Goal: Check status: Check status

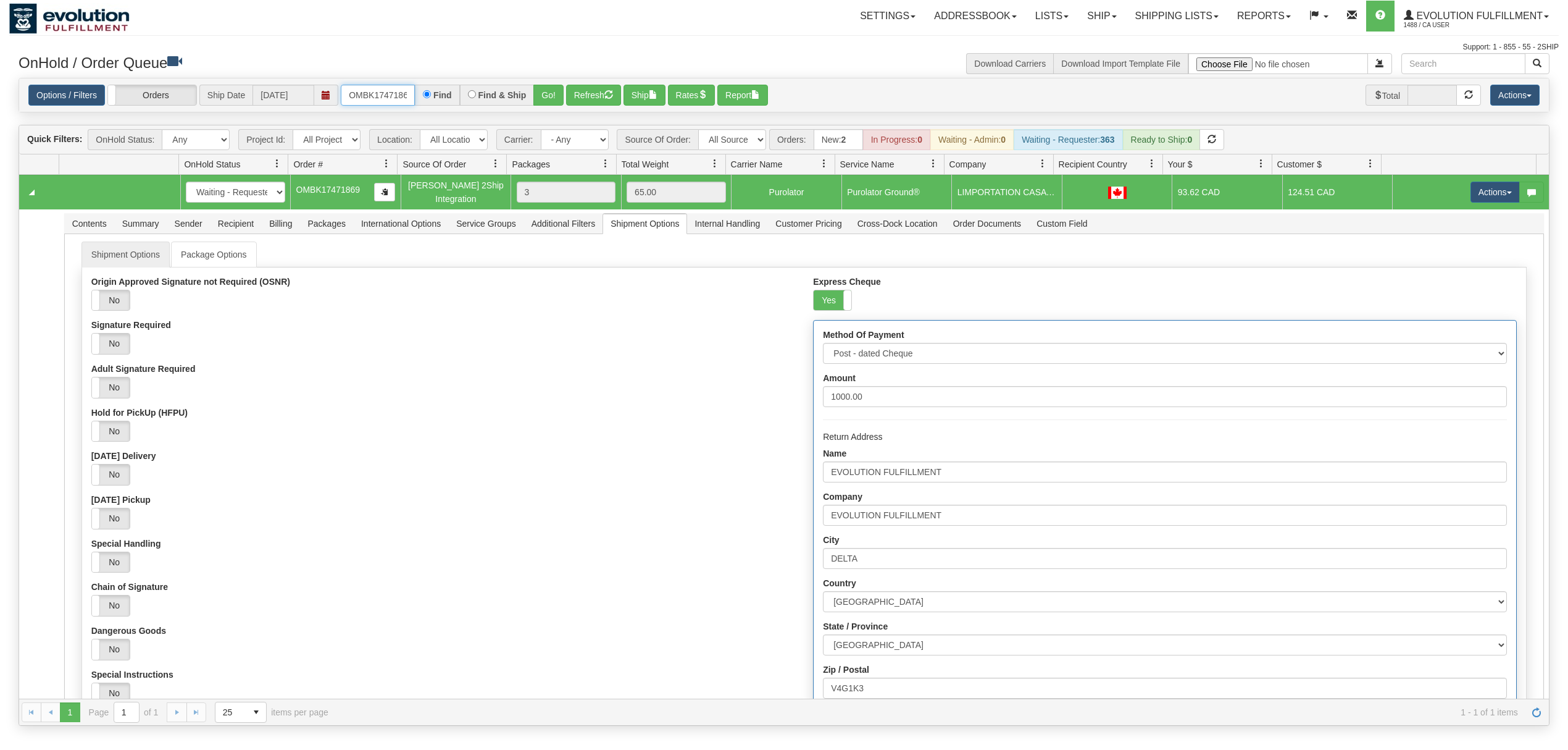
click at [399, 97] on input "OMBK17471869" at bounding box center [378, 95] width 74 height 21
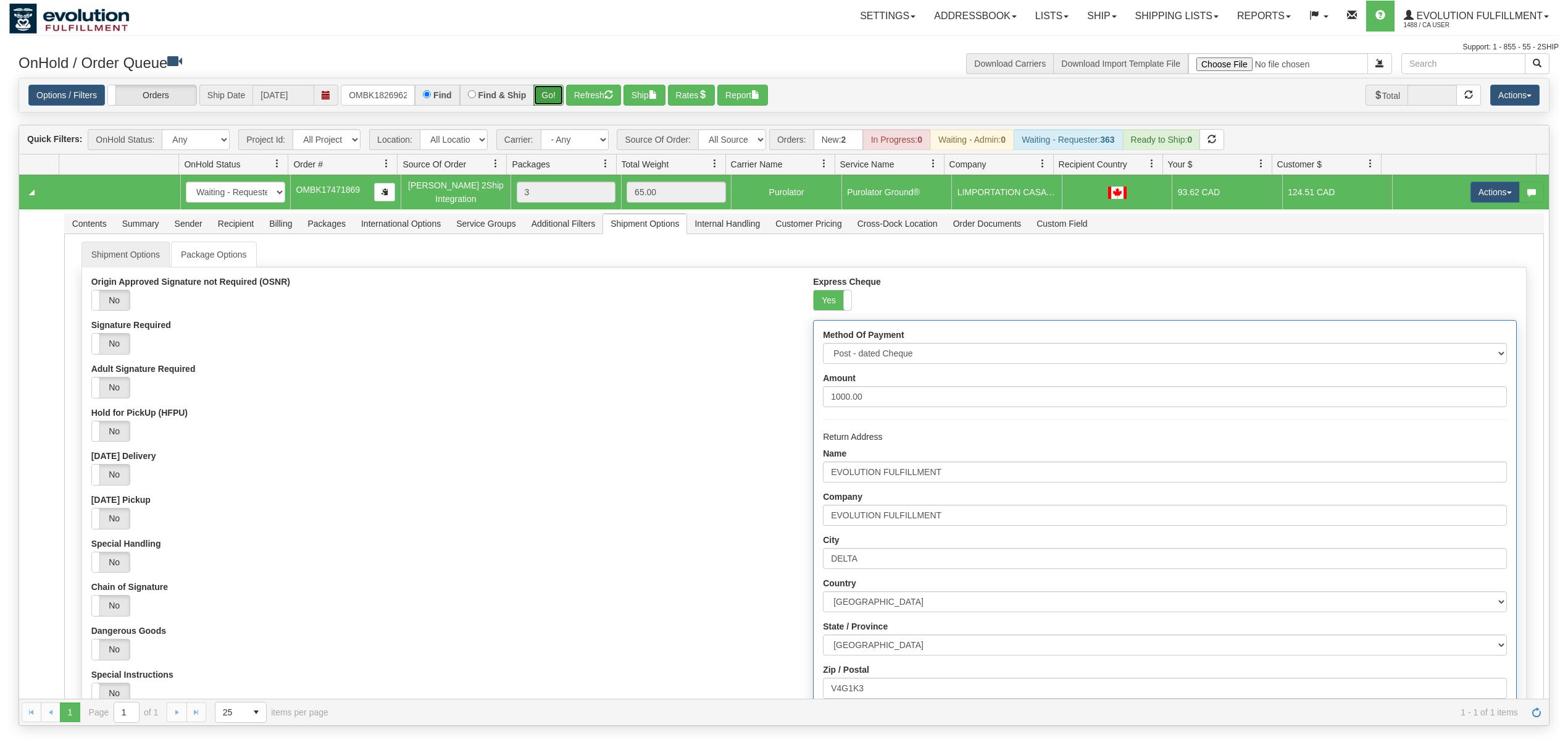
click at [563, 94] on button "Go!" at bounding box center [549, 95] width 30 height 21
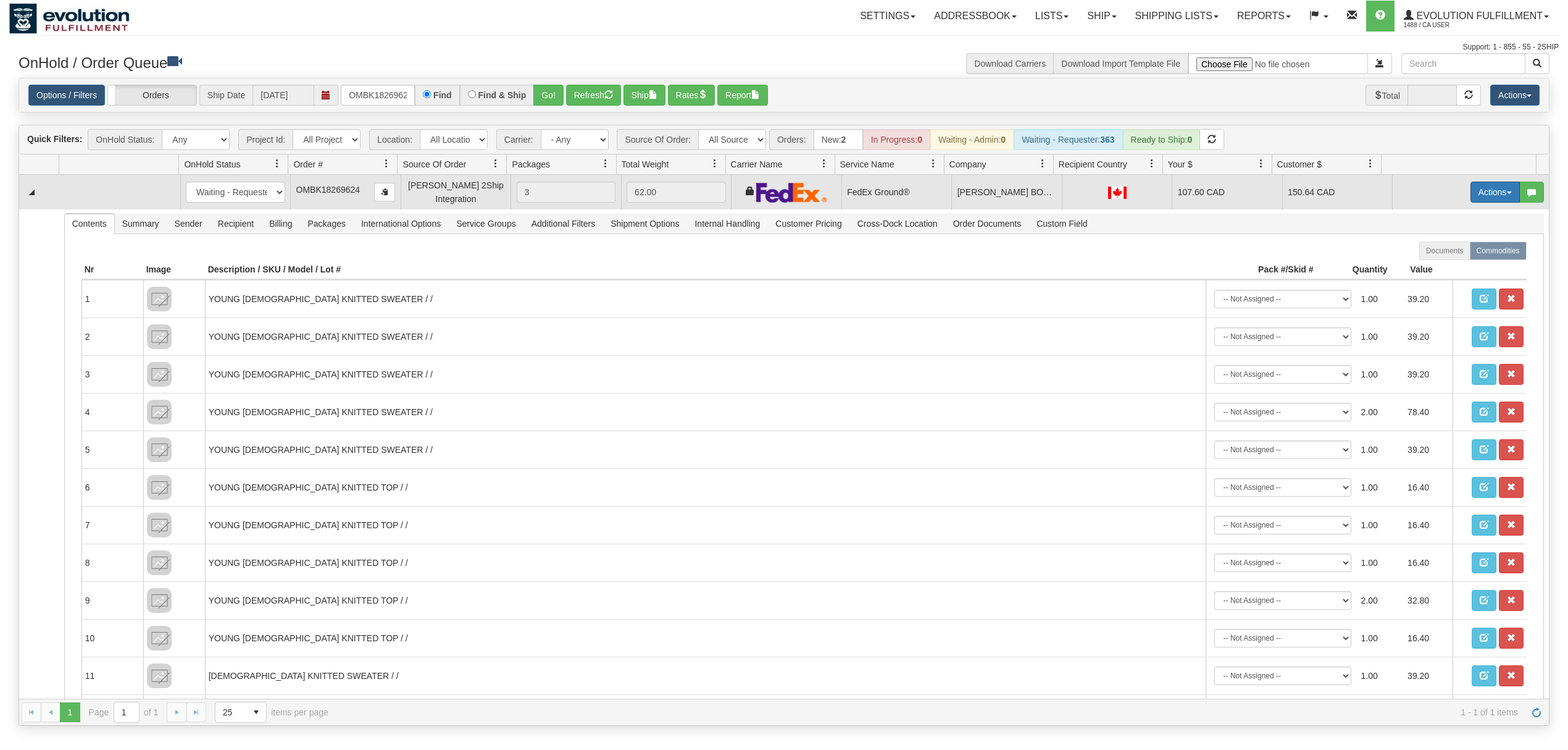
click at [1479, 190] on button "Actions" at bounding box center [1495, 192] width 49 height 21
click at [1435, 265] on span "Ship" at bounding box center [1446, 263] width 26 height 10
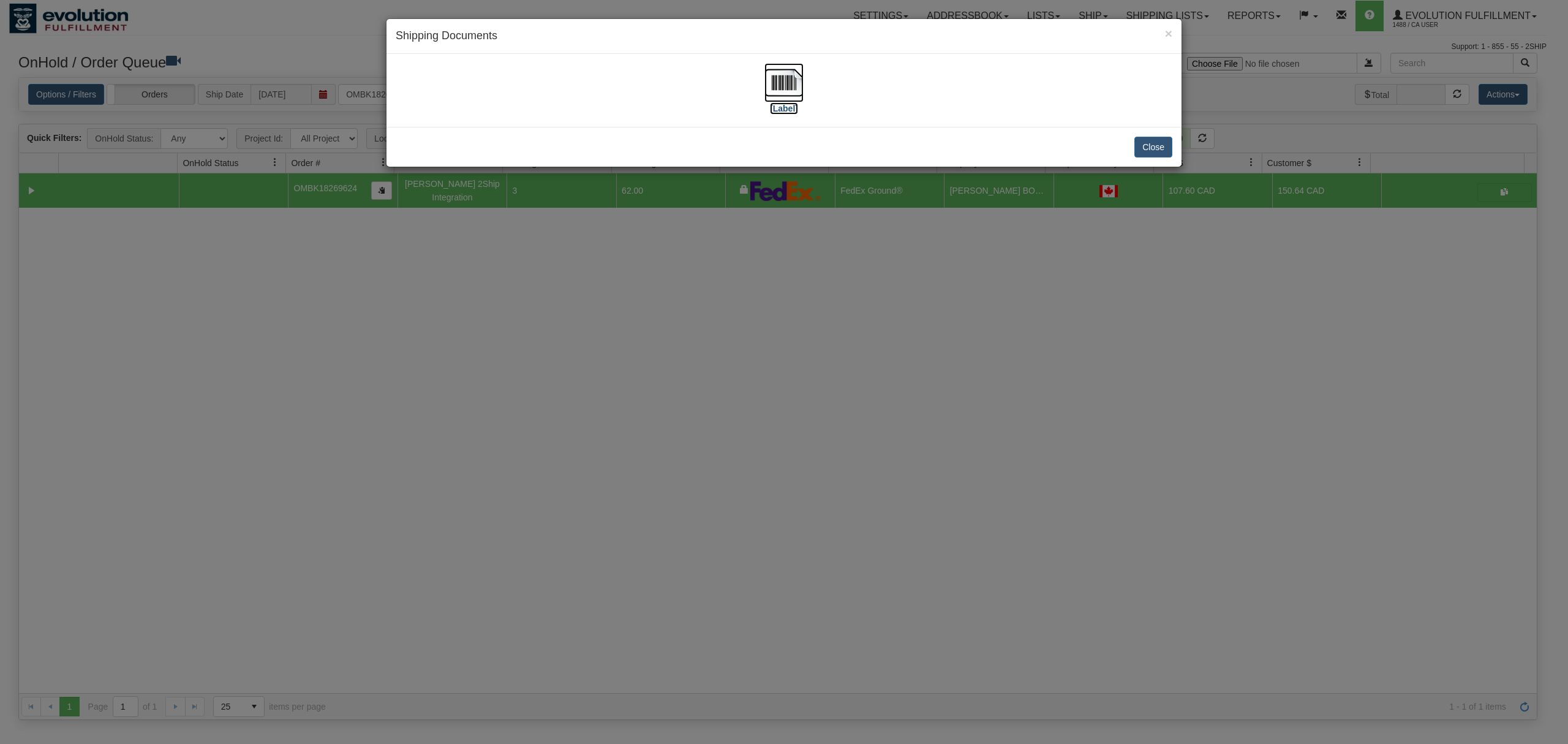
click at [783, 82] on img at bounding box center [784, 83] width 39 height 39
click at [1150, 152] on button "Close" at bounding box center [1153, 147] width 38 height 21
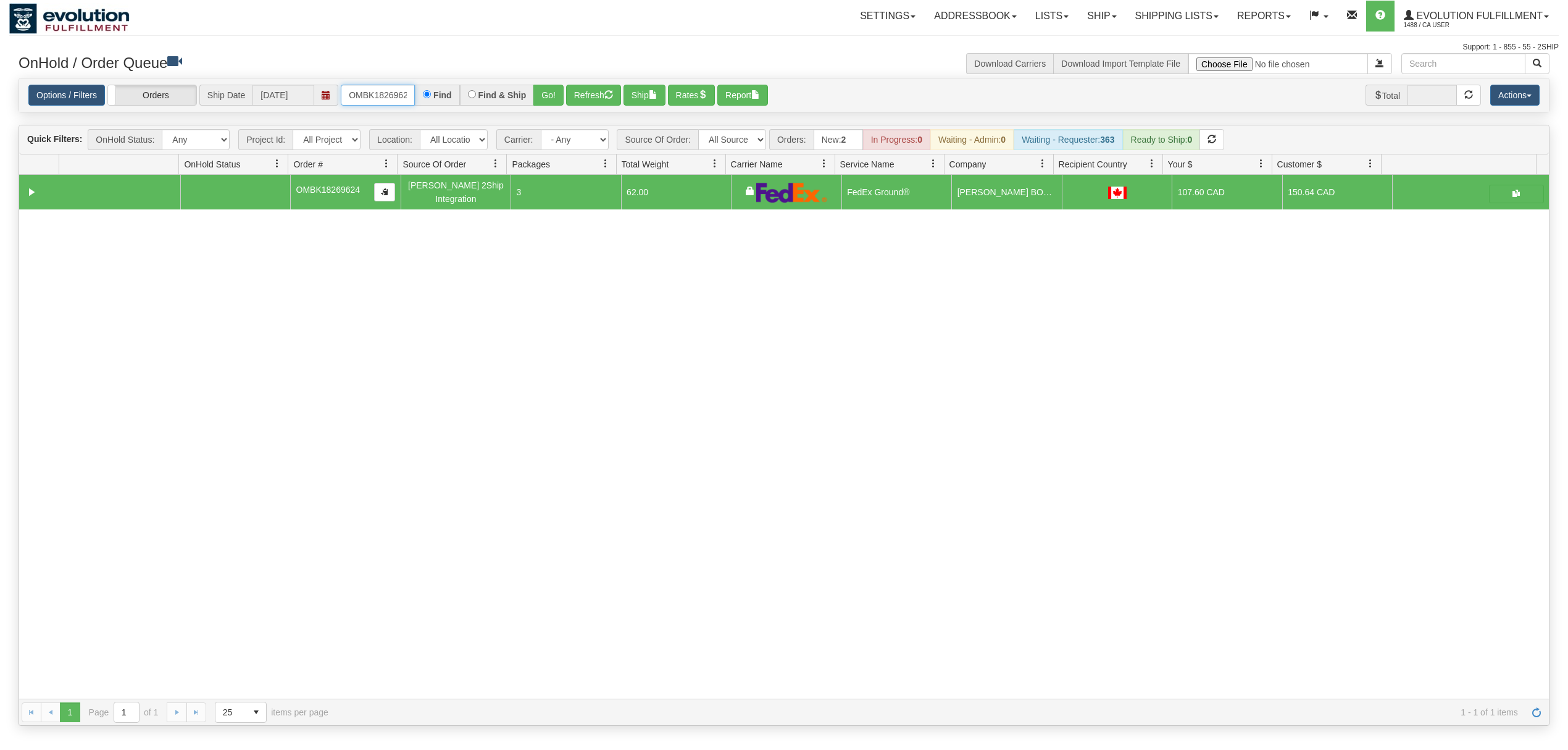
click at [393, 97] on input "OMBK18269624" at bounding box center [378, 95] width 74 height 21
type input "OMBK17452413"
click at [554, 95] on button "Go!" at bounding box center [549, 95] width 30 height 21
